Goal: Information Seeking & Learning: Learn about a topic

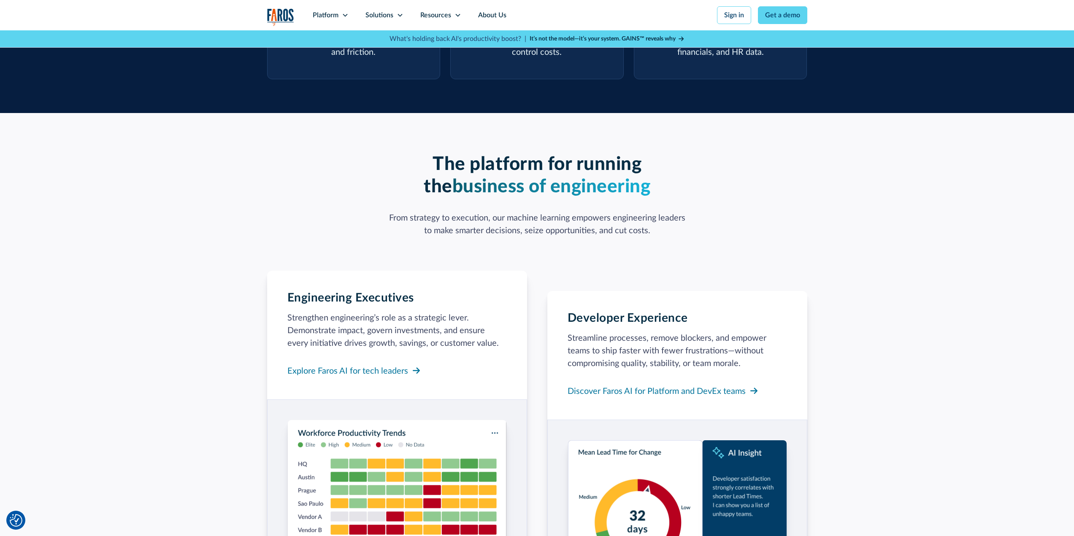
scroll to position [591, 0]
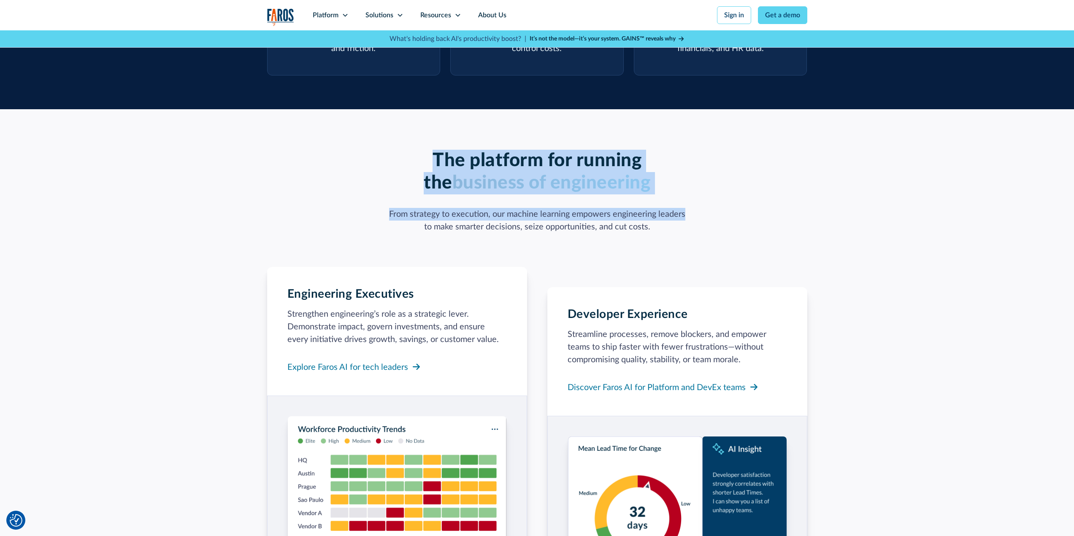
drag, startPoint x: 506, startPoint y: 143, endPoint x: 733, endPoint y: 173, distance: 228.5
click at [731, 173] on div "The platform for running the business of engineering From strategy to execution…" at bounding box center [537, 192] width 540 height 84
click at [733, 173] on div "The platform for running the business of engineering From strategy to execution…" at bounding box center [537, 192] width 540 height 84
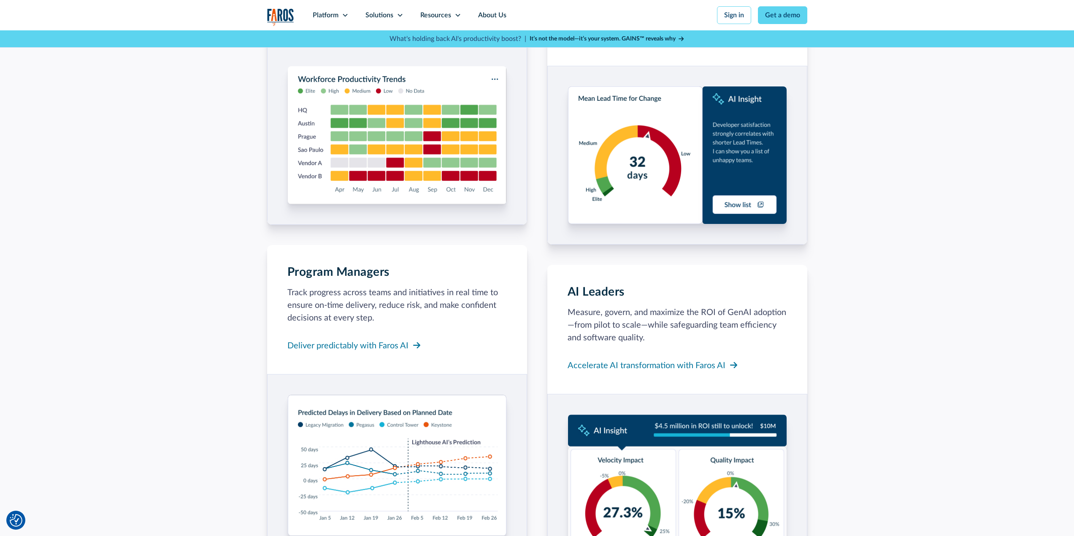
scroll to position [0, 0]
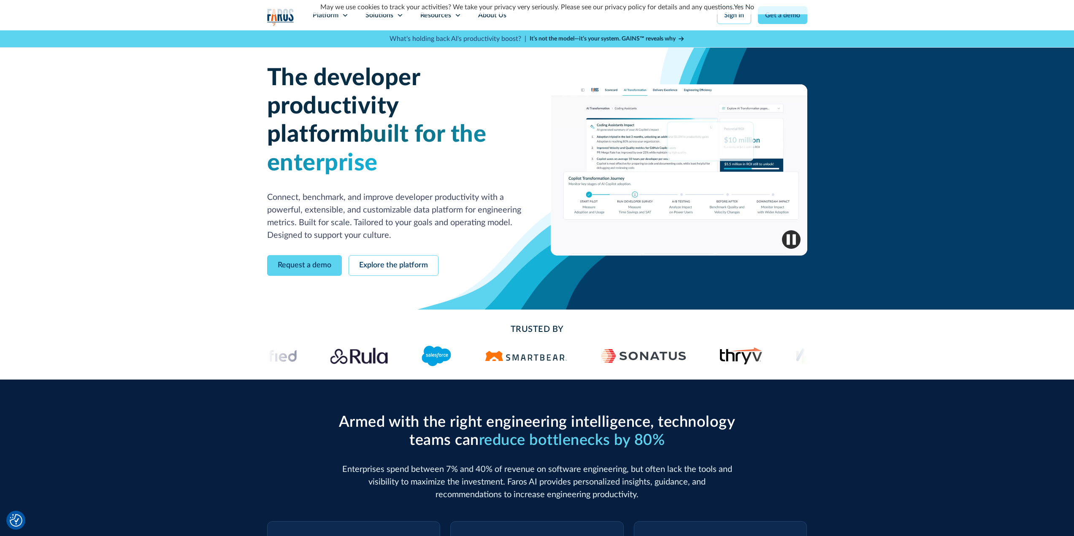
click at [388, 13] on div "May we use cookies to track your activities? We take your privacy very seriousl…" at bounding box center [537, 7] width 1074 height 14
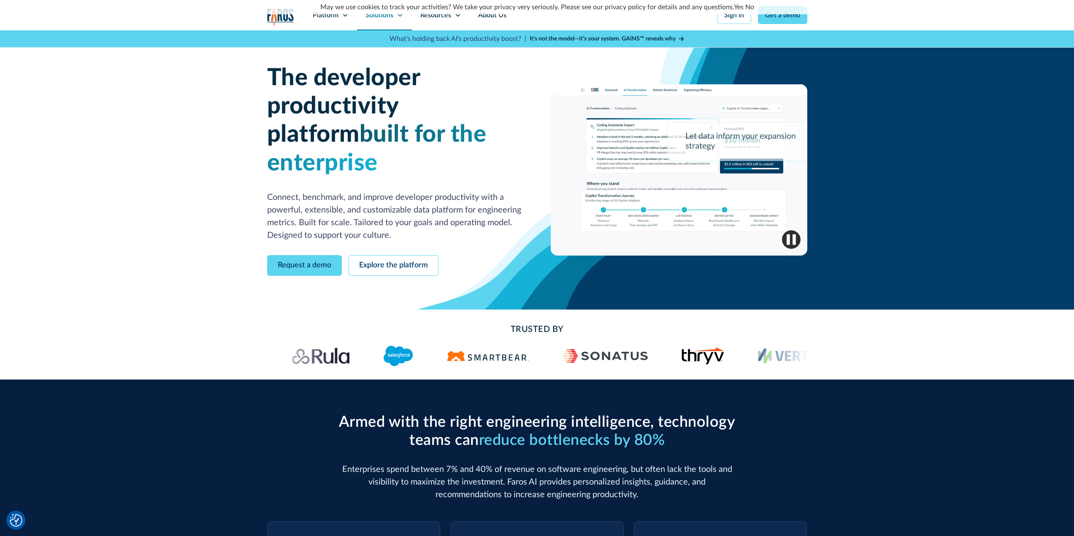
click at [381, 17] on div "Solutions" at bounding box center [379, 15] width 28 height 10
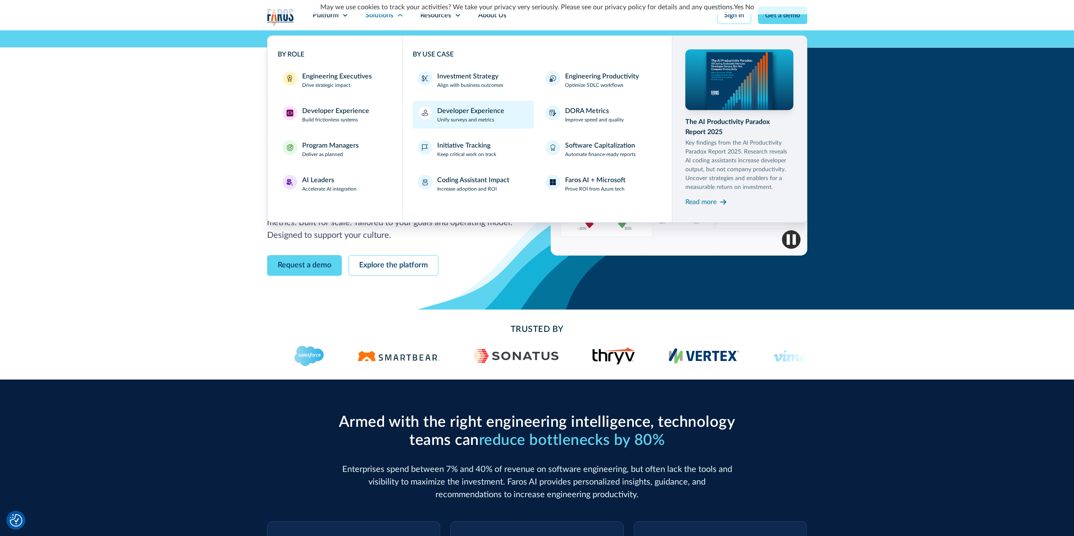
click at [479, 113] on div "Developer Experience" at bounding box center [470, 111] width 67 height 10
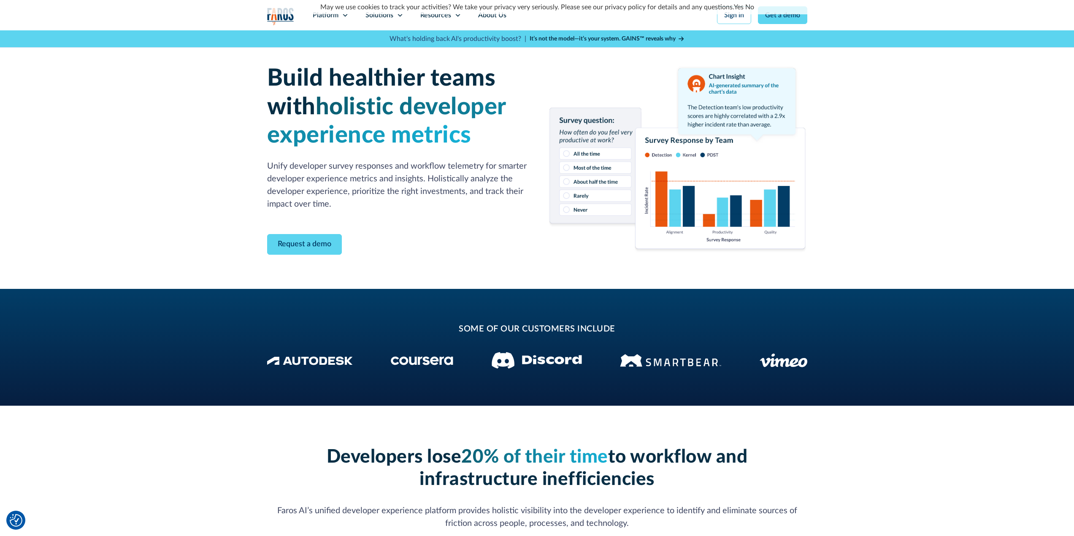
click at [320, 9] on div "May we use cookies to track your activities? We take your privacy very seriousl…" at bounding box center [537, 7] width 1074 height 14
click at [320, 14] on div "May we use cookies to track your activities? We take your privacy very seriousl…" at bounding box center [537, 7] width 1074 height 14
click at [337, 19] on div "Platform" at bounding box center [326, 15] width 26 height 10
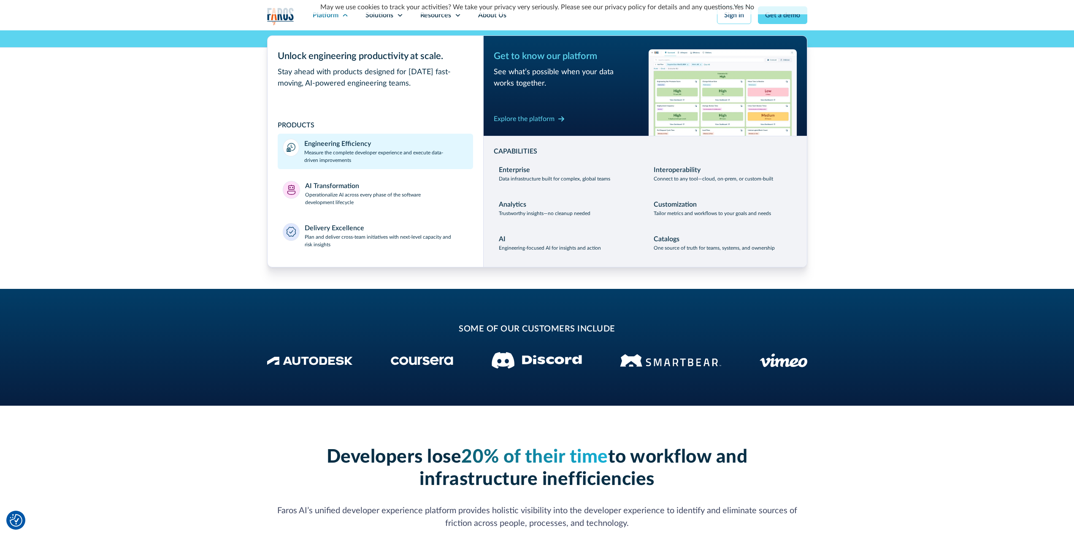
click at [360, 148] on div "Engineering Efficiency" at bounding box center [337, 144] width 67 height 10
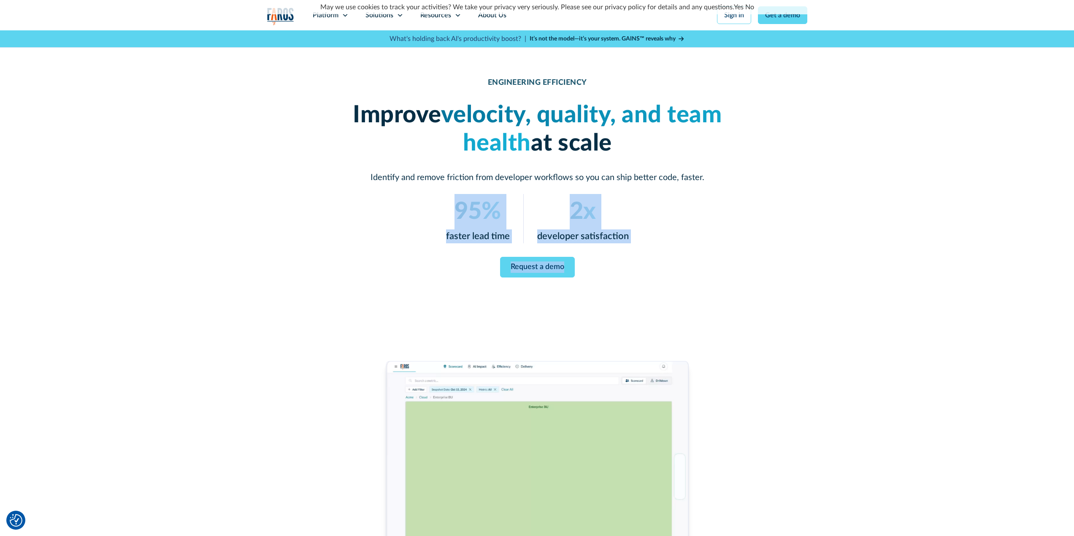
drag, startPoint x: 506, startPoint y: 210, endPoint x: 717, endPoint y: 256, distance: 215.3
click at [707, 253] on div "ENGINEERING EFFICIENCY Improve velocity, quality, and team health at scale Iden…" at bounding box center [537, 178] width 405 height 200
click at [735, 256] on div "ENGINEERING EFFICIENCY Improve velocity, quality, and team health at scale Iden…" at bounding box center [537, 178] width 405 height 200
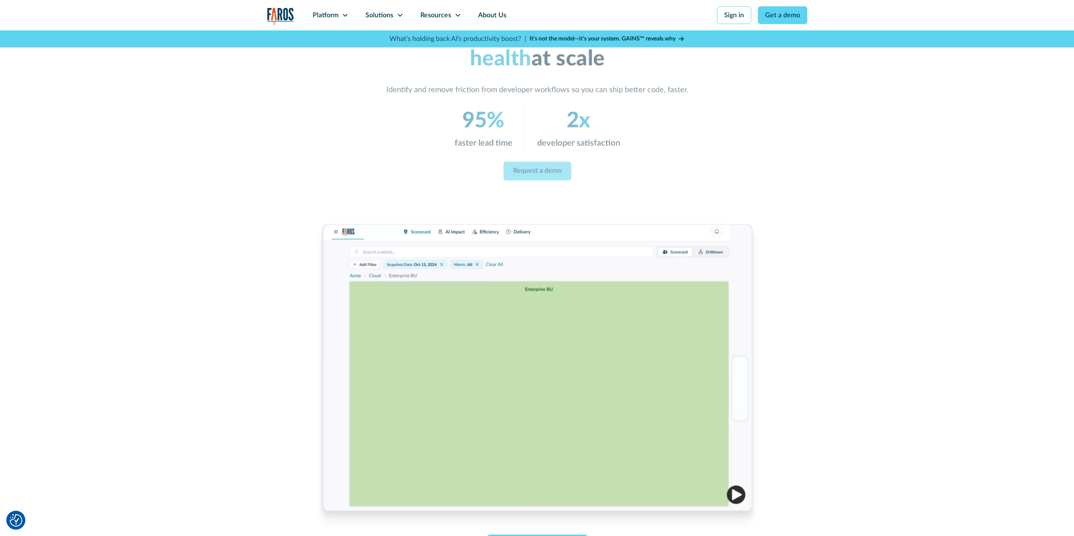
scroll to position [84, 0]
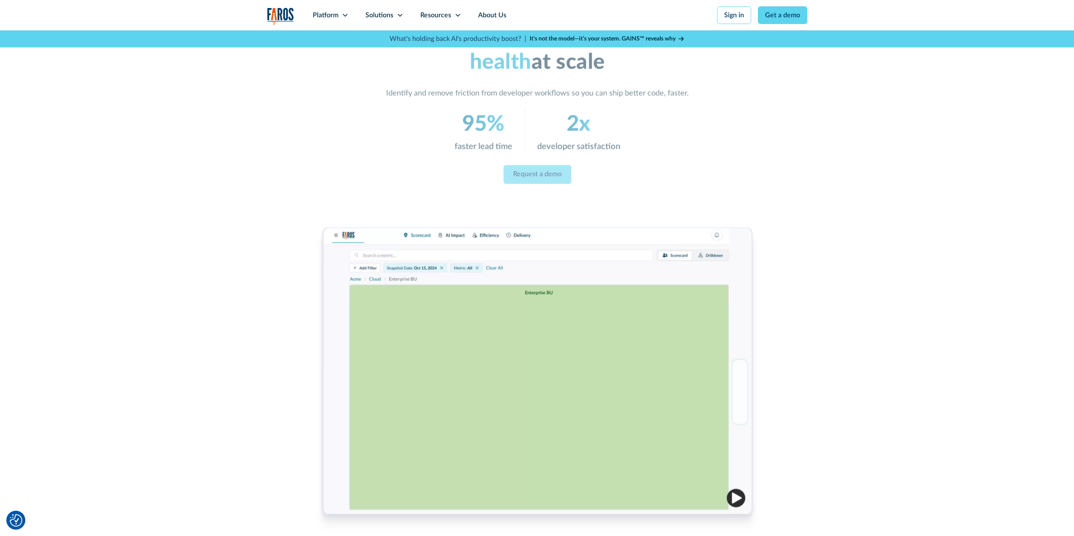
click at [742, 503] on img "button" at bounding box center [735, 498] width 19 height 19
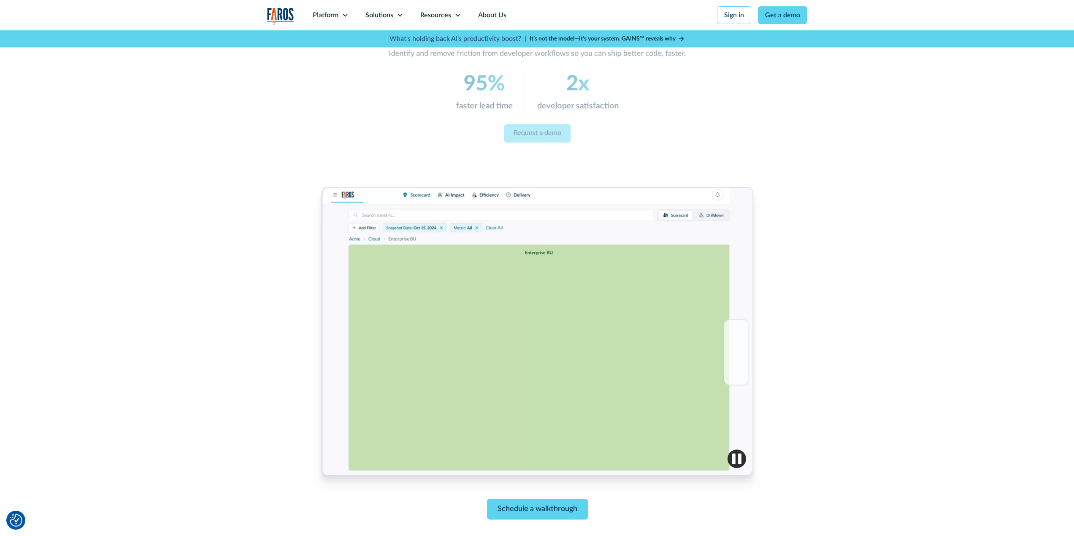
scroll to position [169, 0]
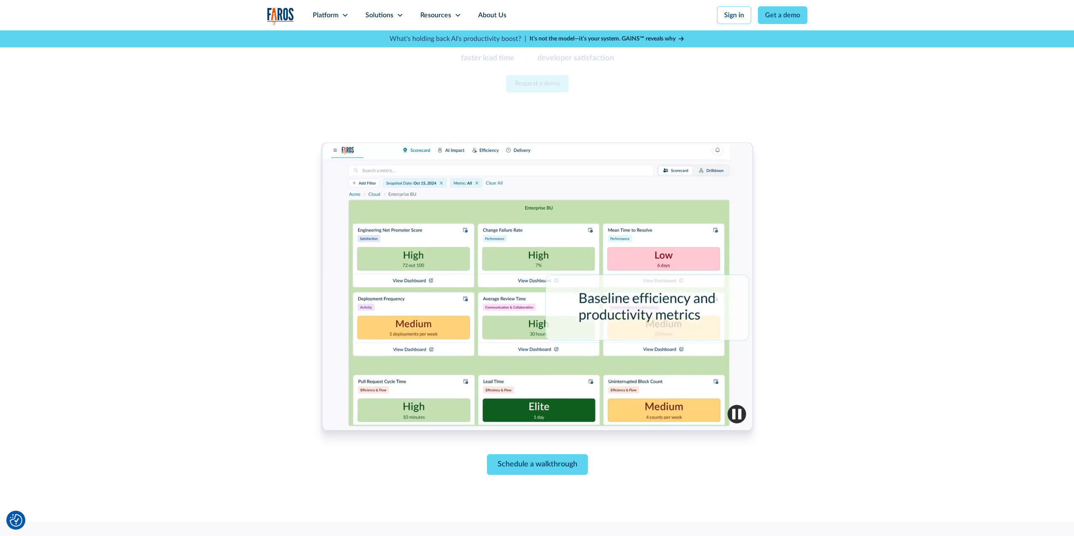
click at [742, 418] on img "button" at bounding box center [736, 414] width 19 height 19
